Goal: Information Seeking & Learning: Learn about a topic

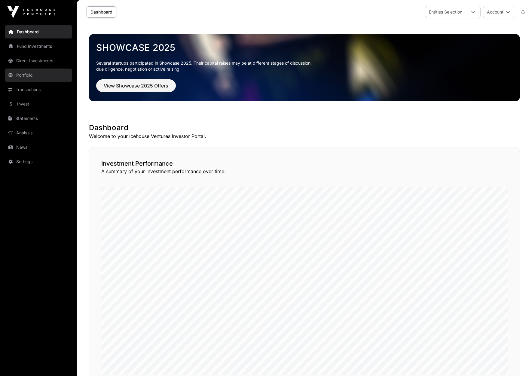
click at [30, 75] on link "Portfolio" at bounding box center [38, 74] width 67 height 13
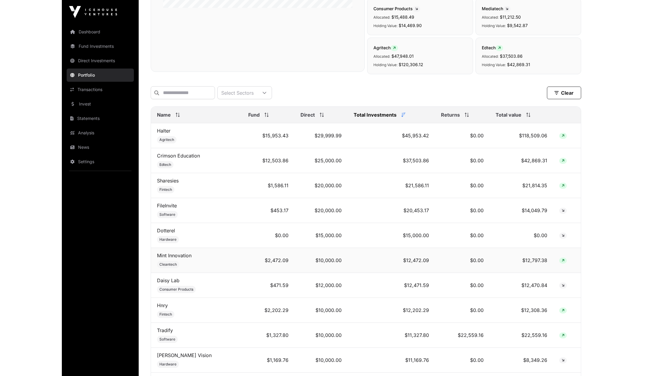
scroll to position [180, 0]
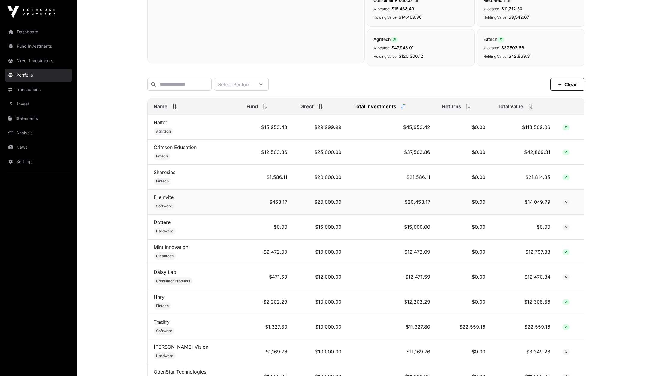
click at [166, 200] on link "FileInvite" at bounding box center [164, 197] width 20 height 6
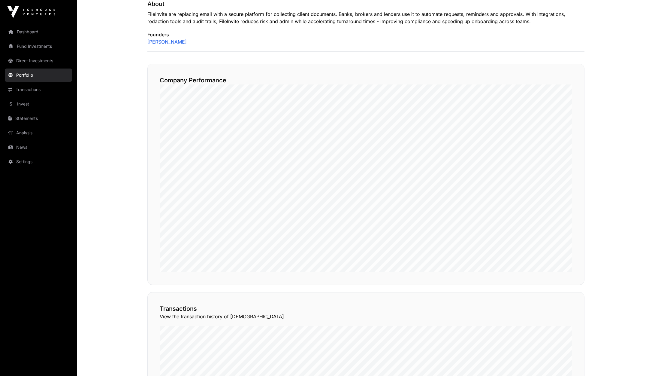
scroll to position [88, 0]
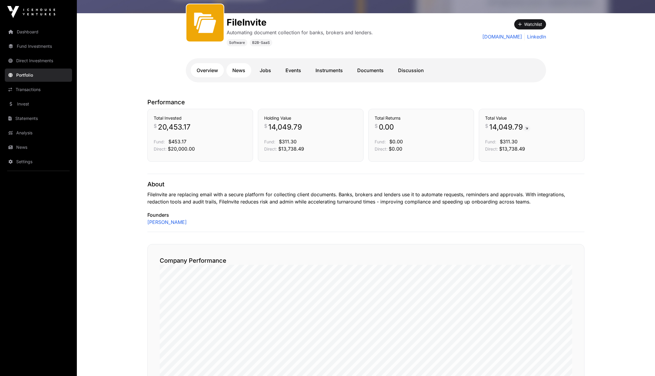
click at [240, 72] on link "News" at bounding box center [239, 70] width 25 height 14
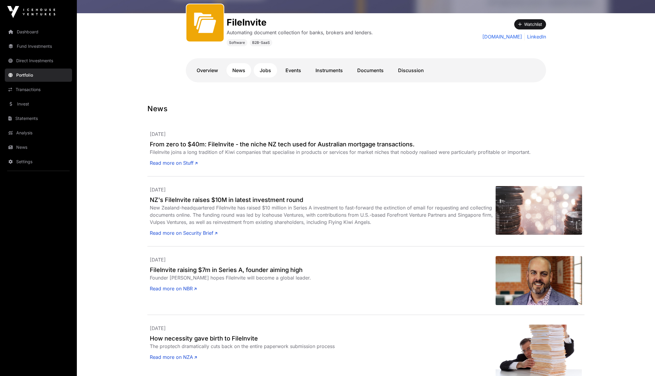
click at [266, 70] on link "Jobs" at bounding box center [265, 70] width 23 height 14
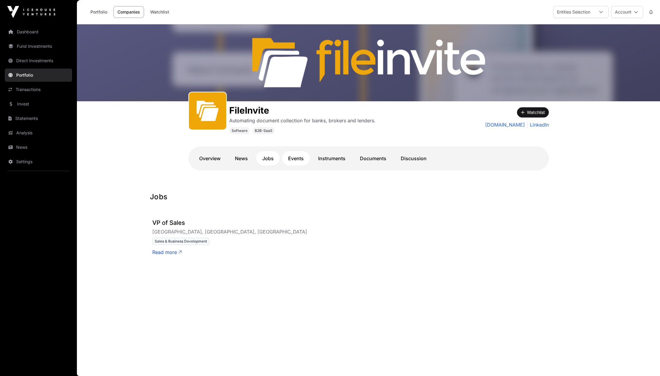
click at [293, 157] on link "Events" at bounding box center [296, 158] width 28 height 14
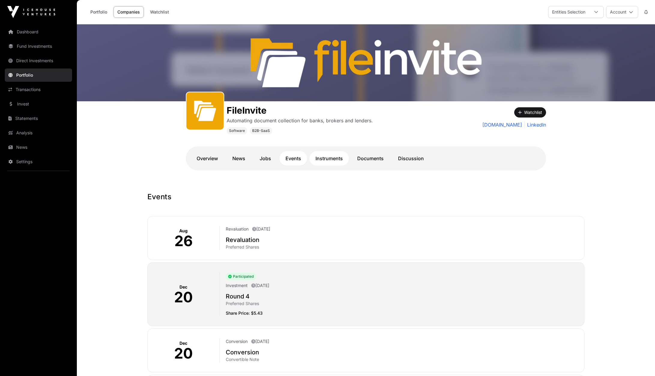
click at [323, 158] on link "Instruments" at bounding box center [329, 158] width 39 height 14
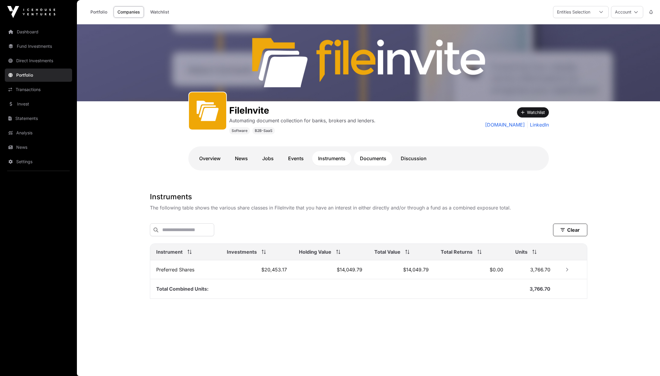
click at [369, 160] on link "Documents" at bounding box center [373, 158] width 38 height 14
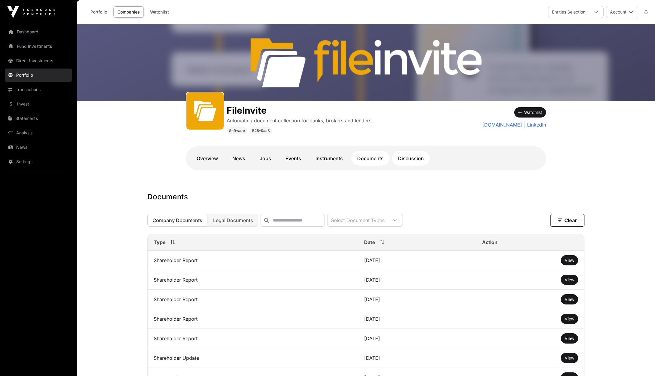
click at [404, 159] on link "Discussion" at bounding box center [411, 158] width 38 height 14
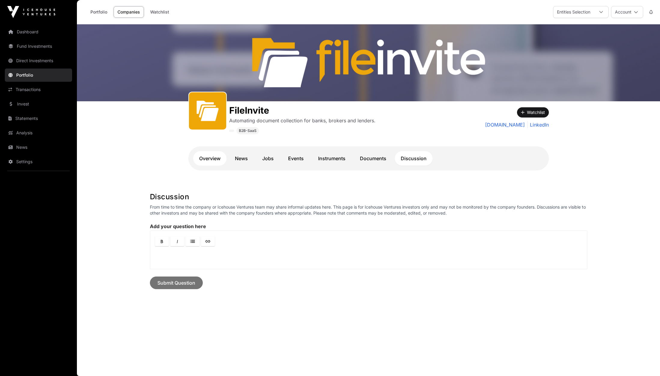
click at [210, 160] on link "Overview" at bounding box center [209, 158] width 33 height 14
